Goal: Information Seeking & Learning: Find specific fact

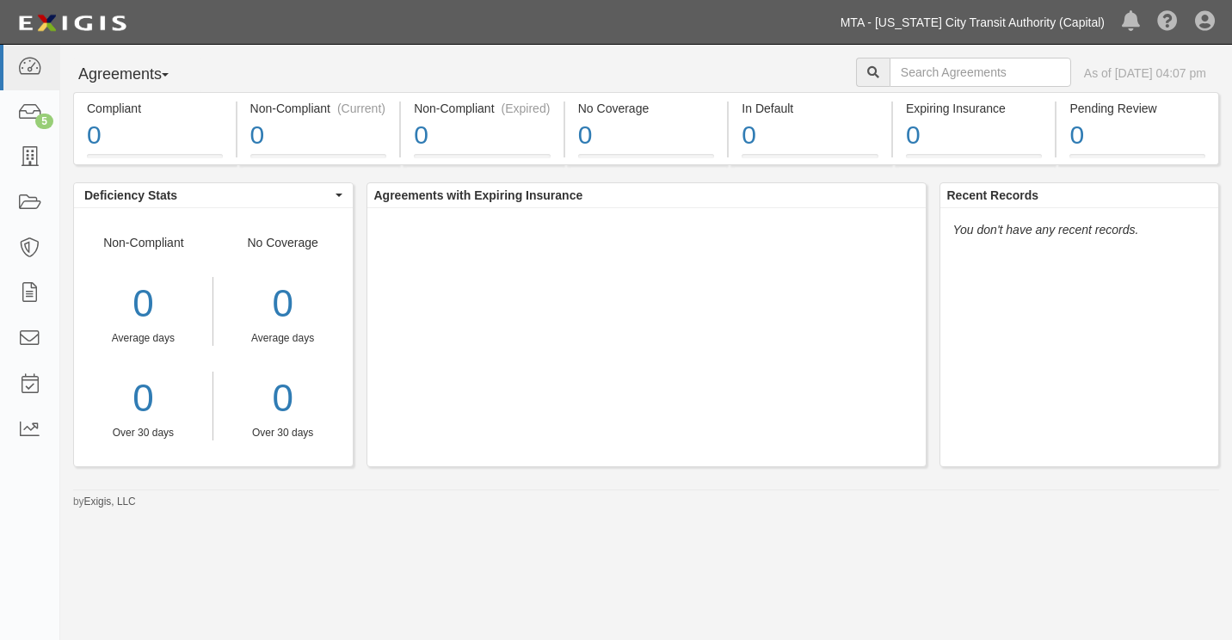
click at [1099, 17] on link "MTA - [US_STATE] City Transit Authority (Capital)" at bounding box center [972, 22] width 281 height 34
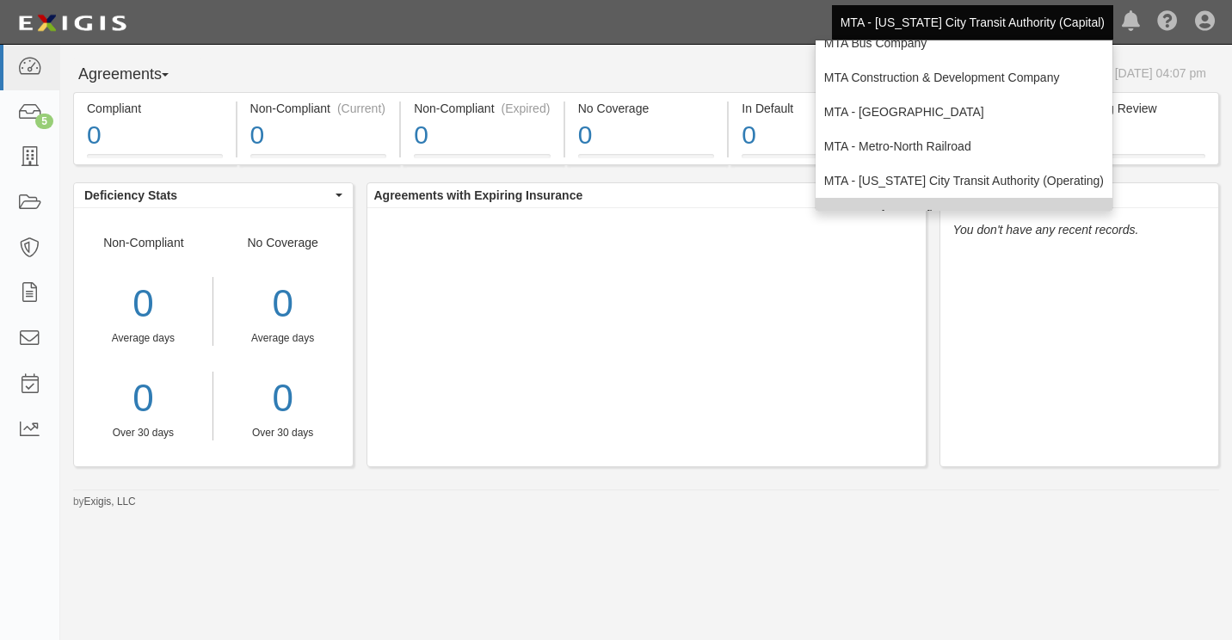
scroll to position [114, 0]
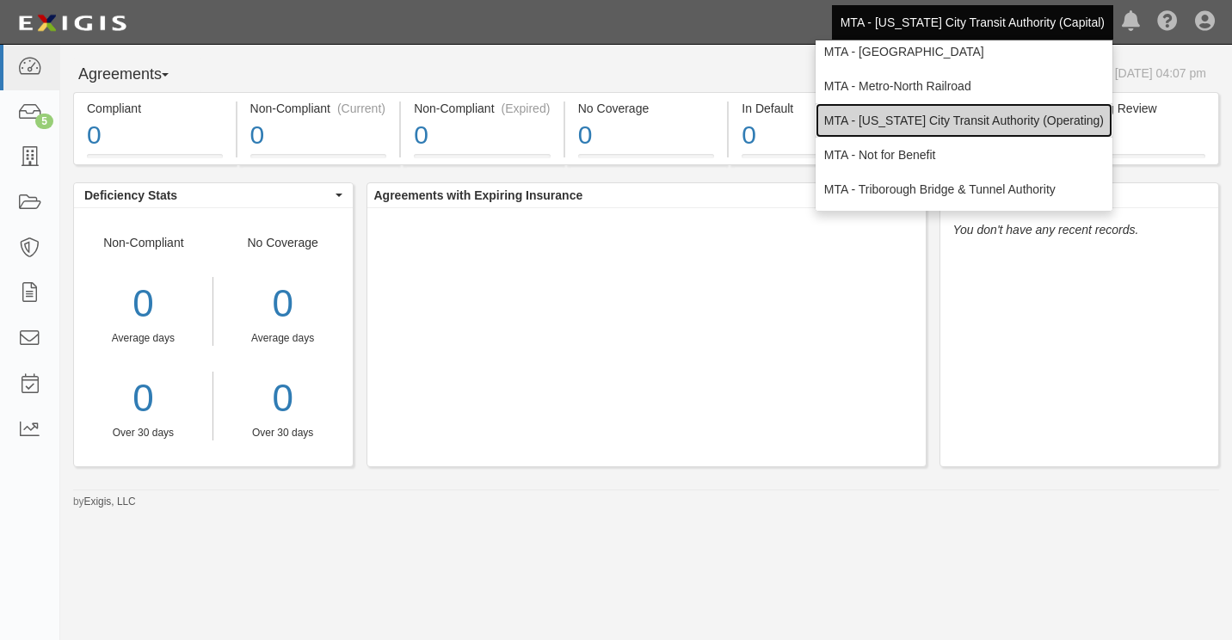
click at [960, 117] on link "MTA - [US_STATE] City Transit Authority (Operating)" at bounding box center [964, 120] width 297 height 34
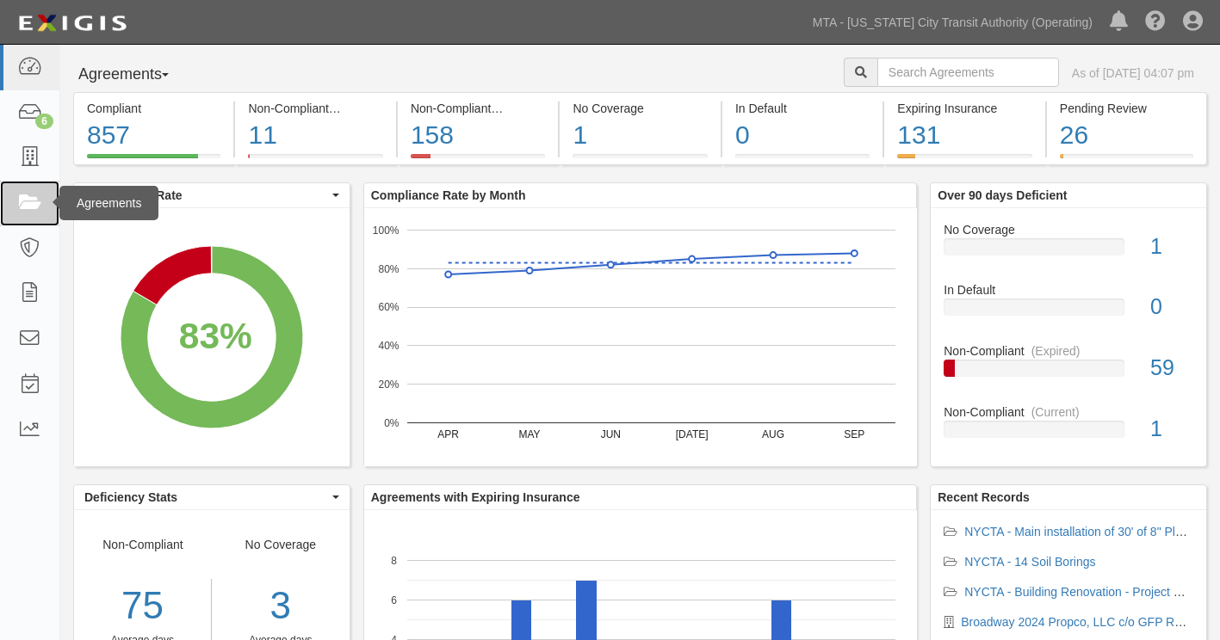
click at [40, 202] on icon at bounding box center [29, 204] width 24 height 20
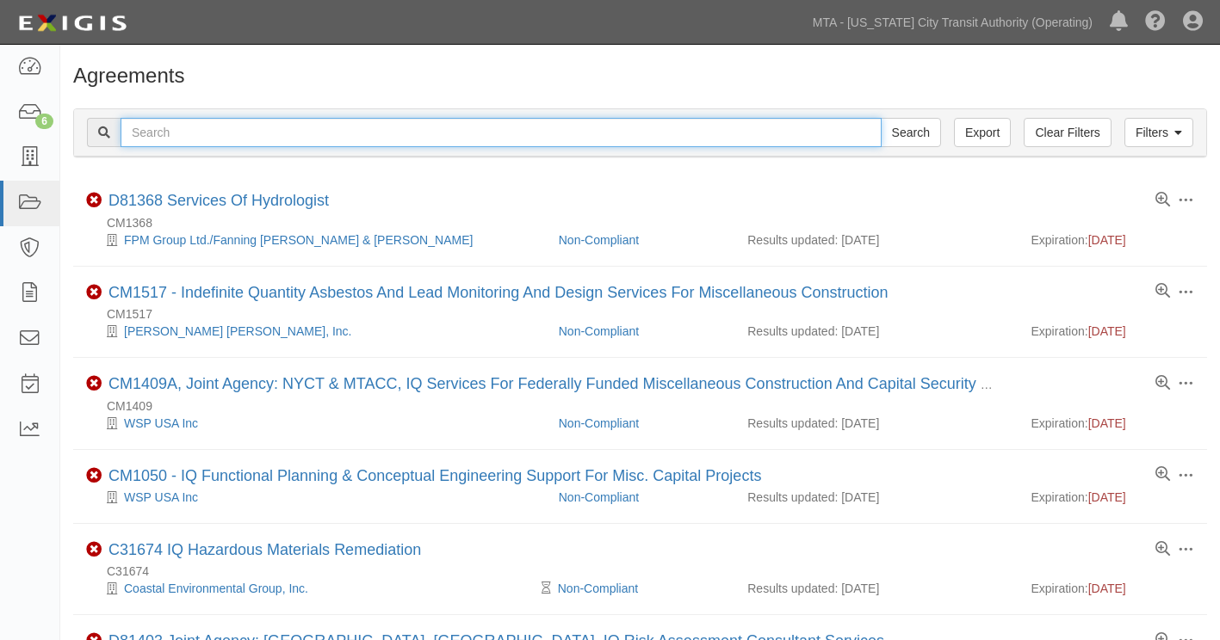
click at [235, 133] on input "text" at bounding box center [500, 132] width 761 height 29
type input "open gangway"
click at [880, 118] on input "Search" at bounding box center [910, 132] width 60 height 29
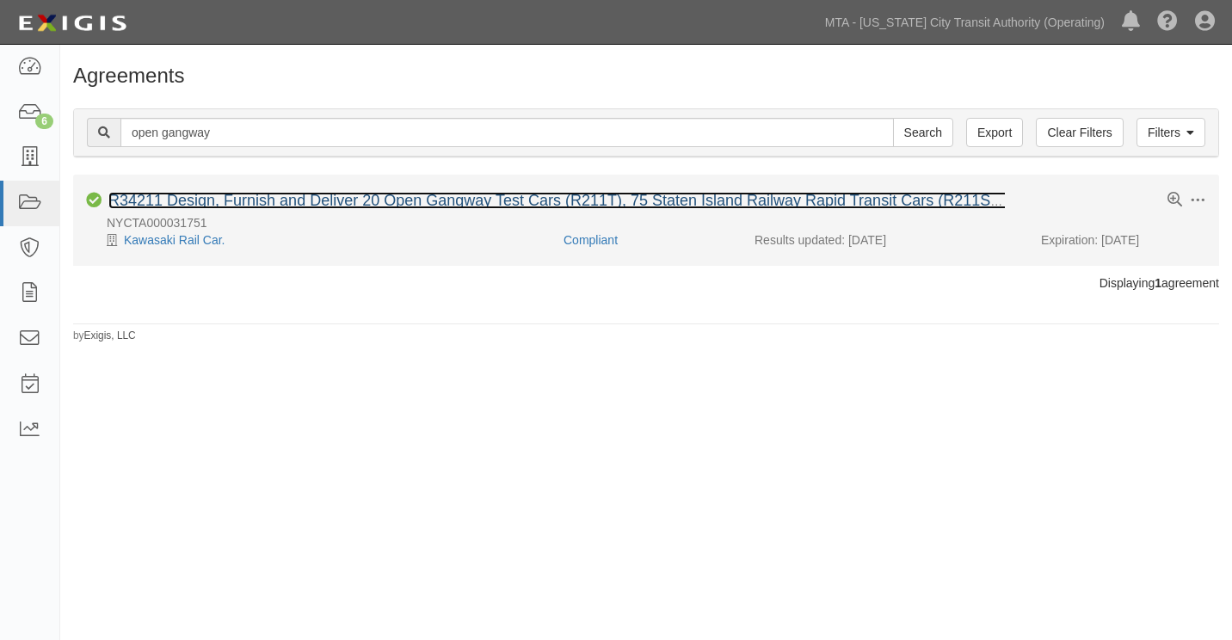
click at [374, 207] on link "R34211 Design, Furnish and Deliver 20 Open Gangway Test Cars (R211T), 75 Staten…" at bounding box center [698, 200] width 1180 height 17
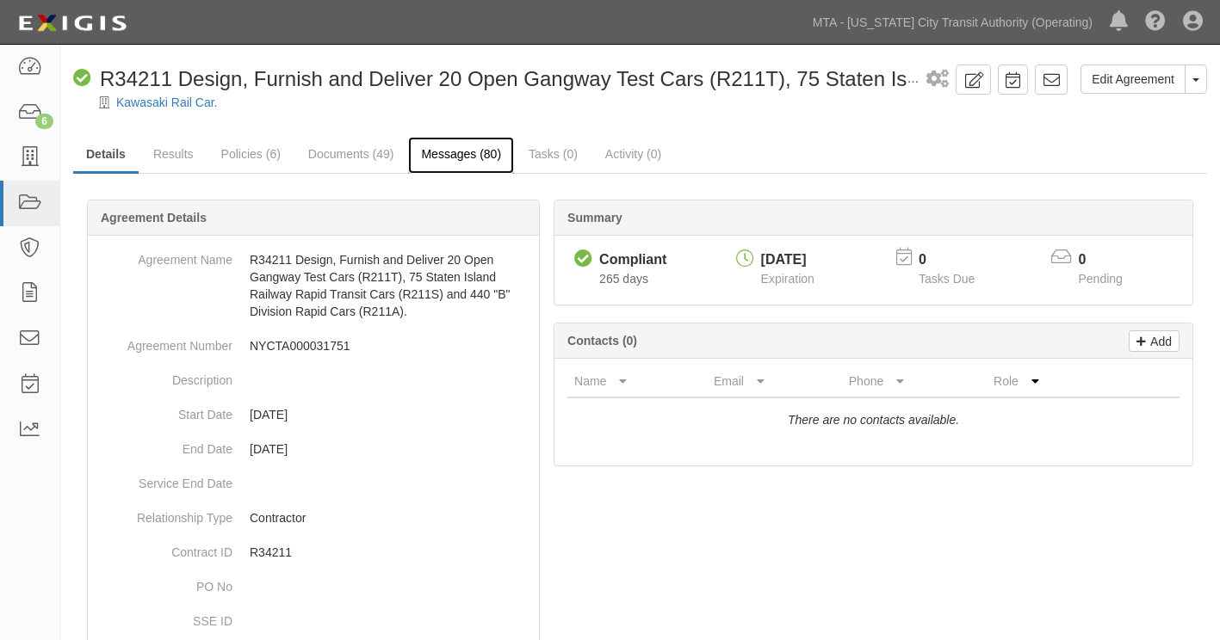
click at [475, 151] on link "Messages (80)" at bounding box center [461, 155] width 106 height 37
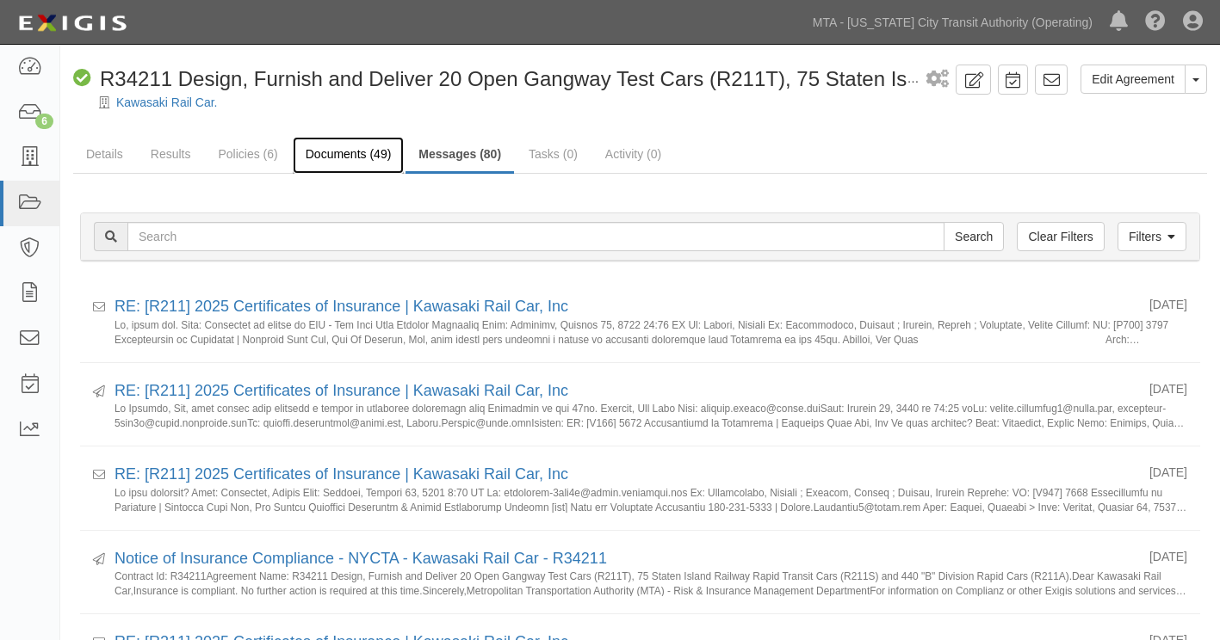
click at [342, 157] on link "Documents (49)" at bounding box center [349, 155] width 112 height 37
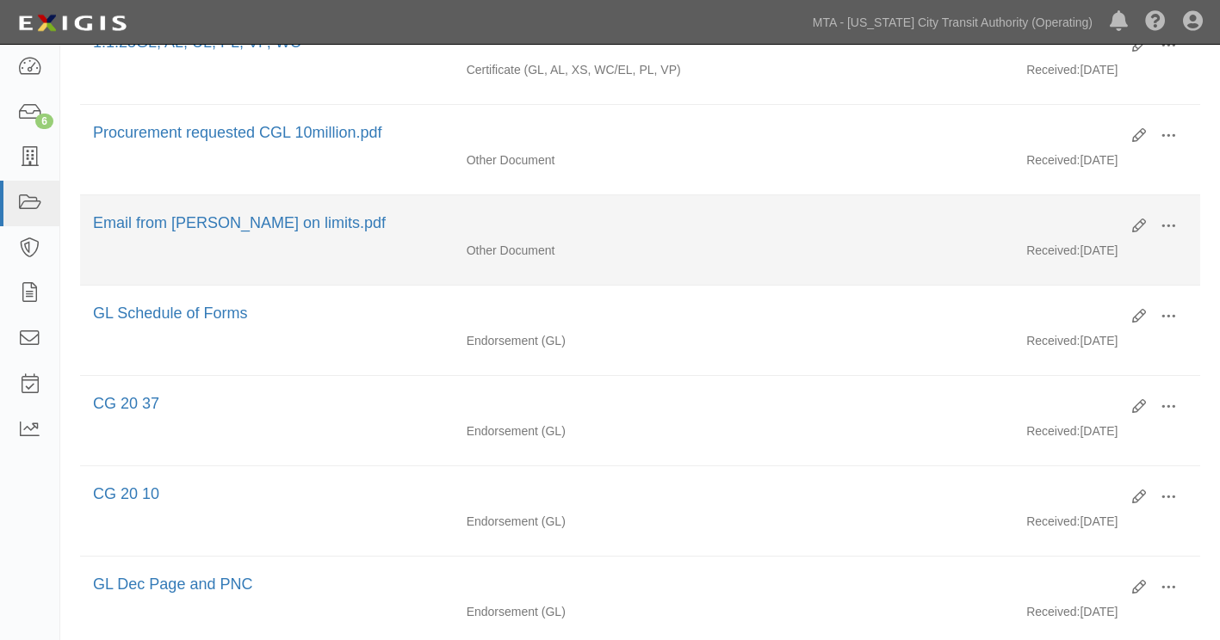
scroll to position [1033, 0]
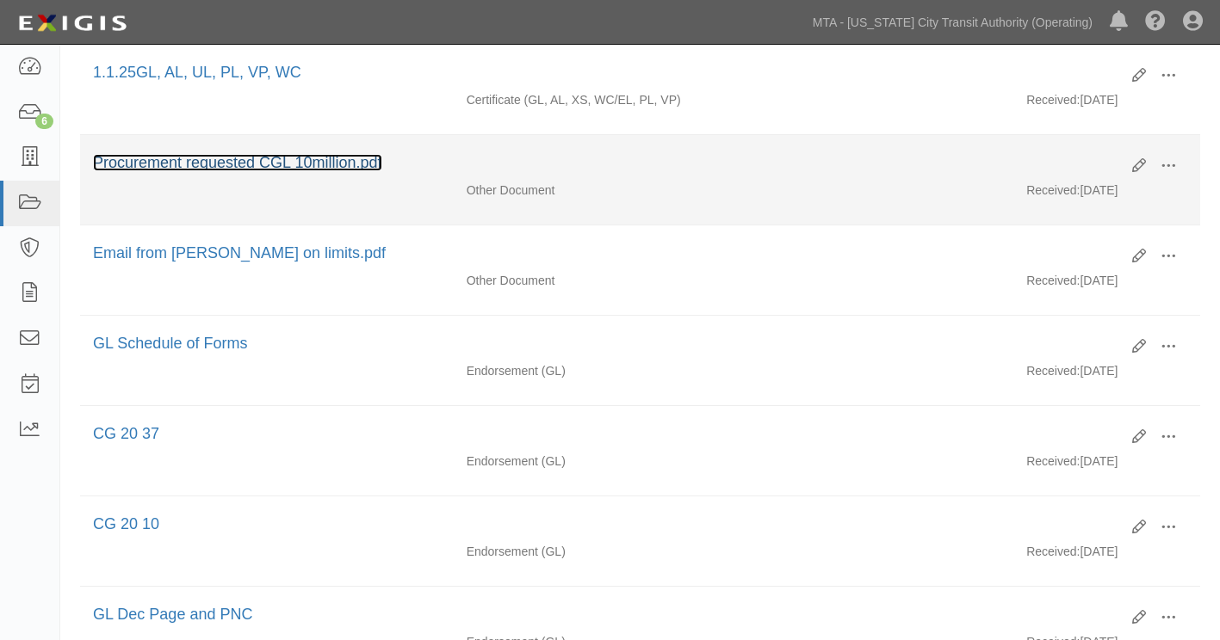
click at [314, 160] on link "Procurement requested CGL 10million.pdf" at bounding box center [237, 162] width 289 height 17
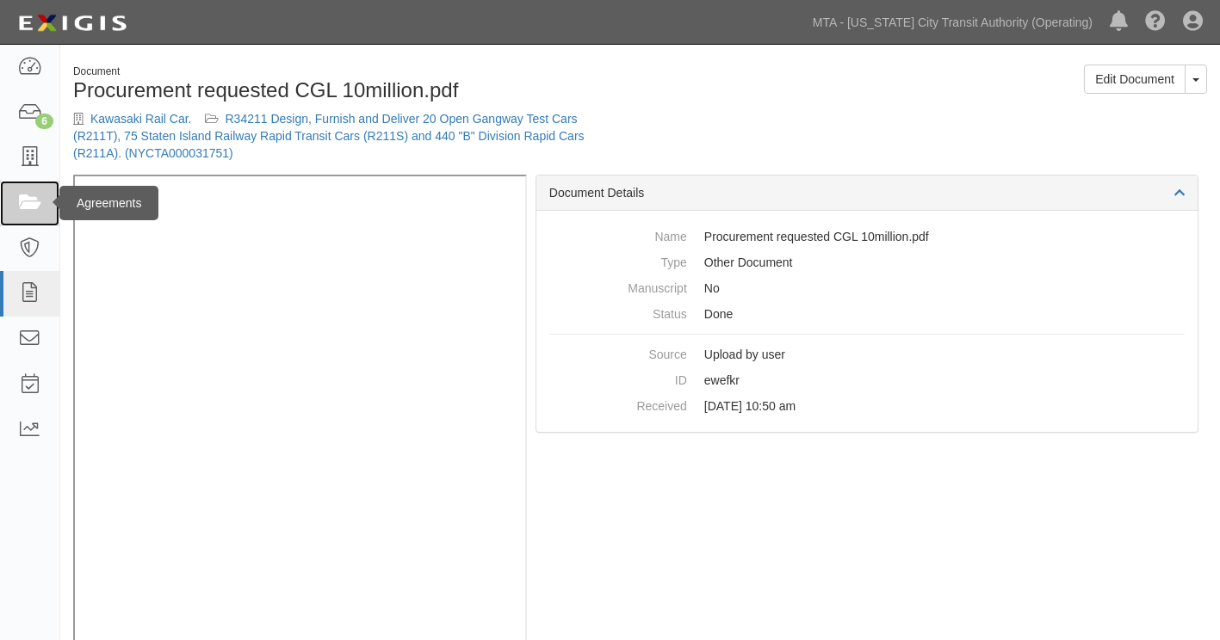
drag, startPoint x: 23, startPoint y: 203, endPoint x: 22, endPoint y: 191, distance: 12.1
click at [23, 202] on icon at bounding box center [29, 204] width 24 height 20
